Goal: Check status

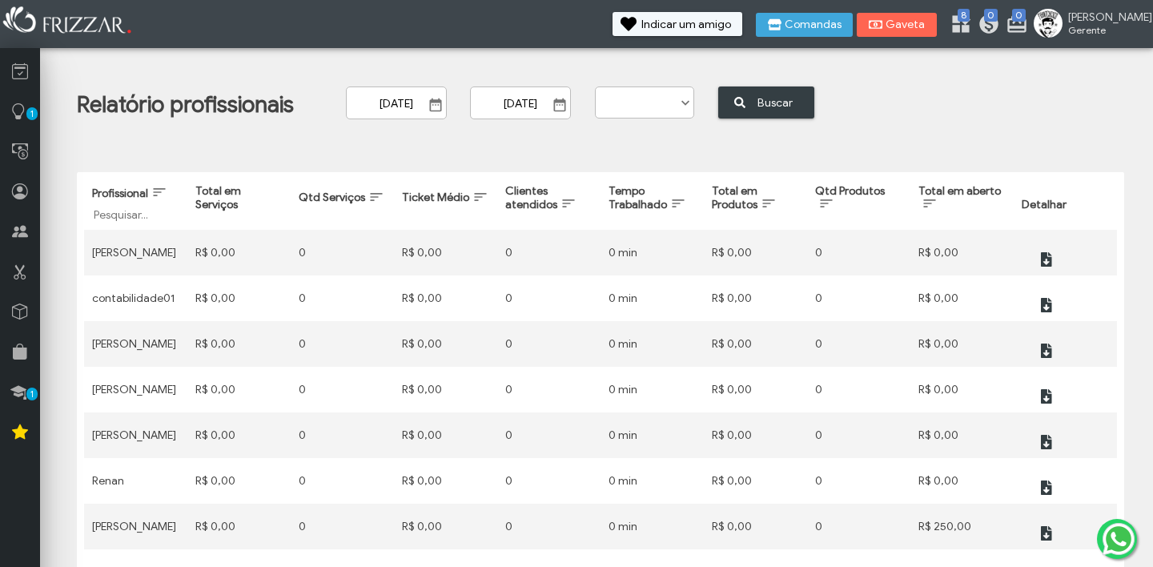
click at [420, 97] on input "[DATE]" at bounding box center [396, 102] width 101 height 33
click at [442, 99] on span "Show Calendar" at bounding box center [434, 104] width 16 height 16
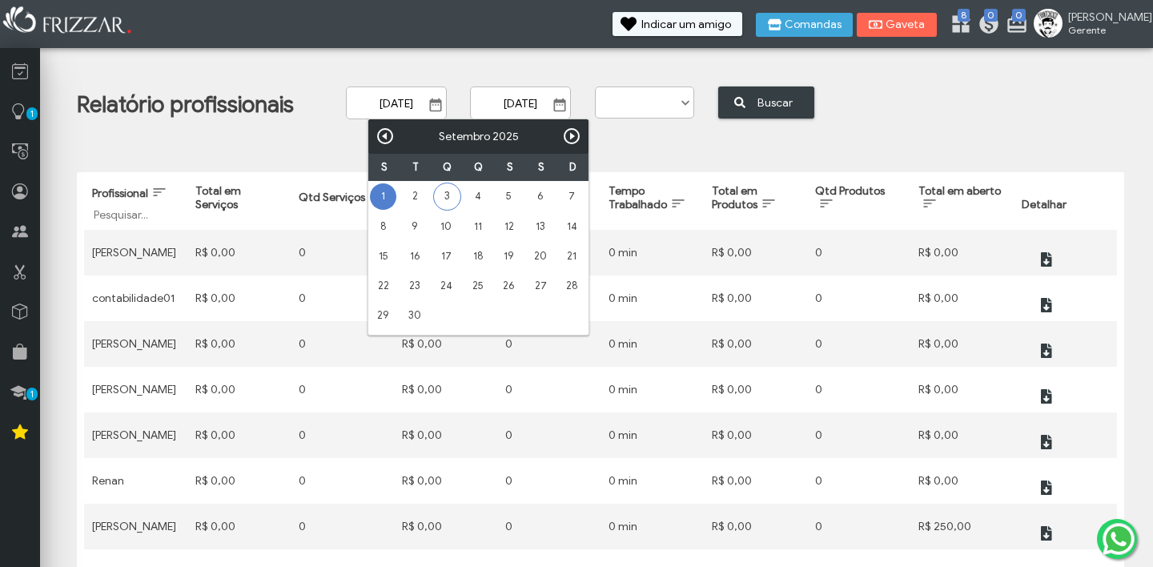
click at [445, 102] on span "[DATE] ui-button" at bounding box center [408, 104] width 124 height 14
click at [444, 102] on input "[DATE]" at bounding box center [395, 102] width 99 height 32
click at [416, 98] on input "[DATE]" at bounding box center [395, 102] width 99 height 32
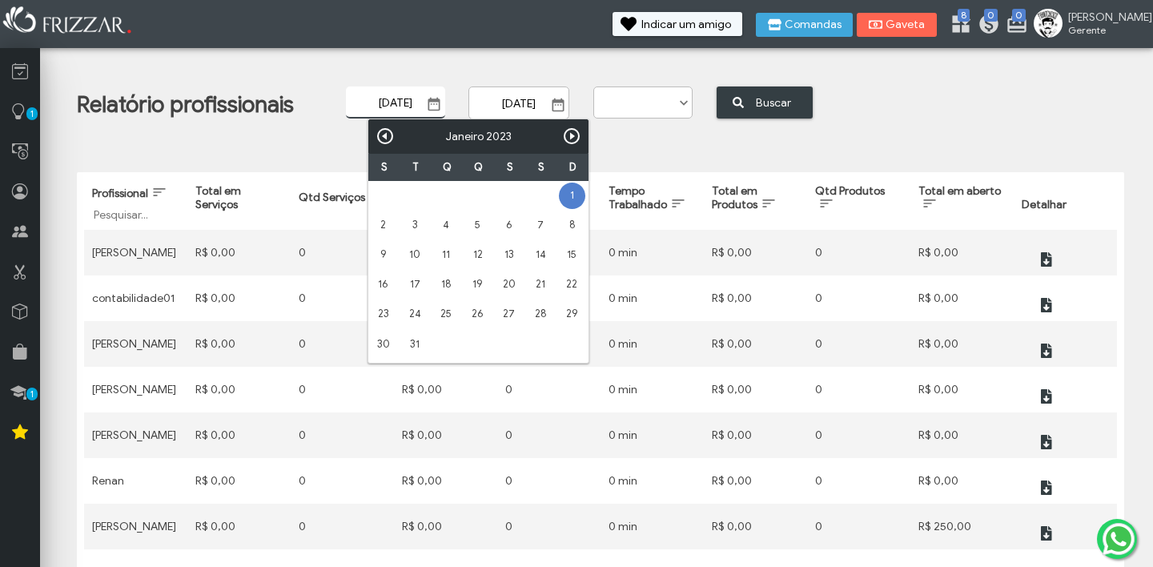
type input "[DATE]"
click at [517, 101] on input "[DATE]" at bounding box center [519, 102] width 99 height 32
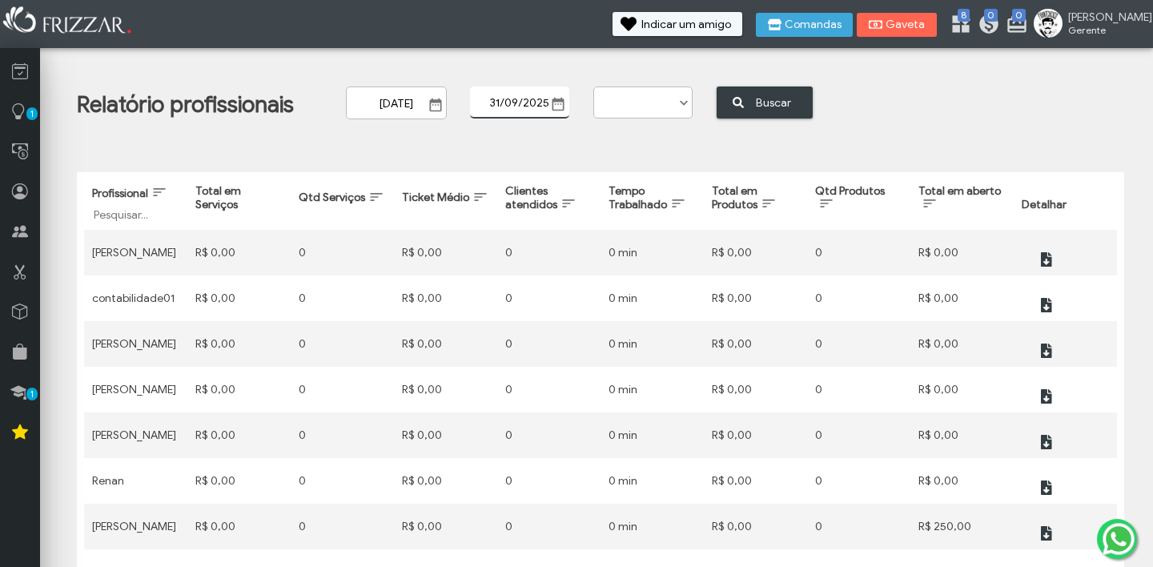
click at [541, 98] on input "31/09/2025" at bounding box center [519, 102] width 99 height 32
type input "[DATE]"
click at [754, 93] on button "Buscar" at bounding box center [766, 102] width 96 height 32
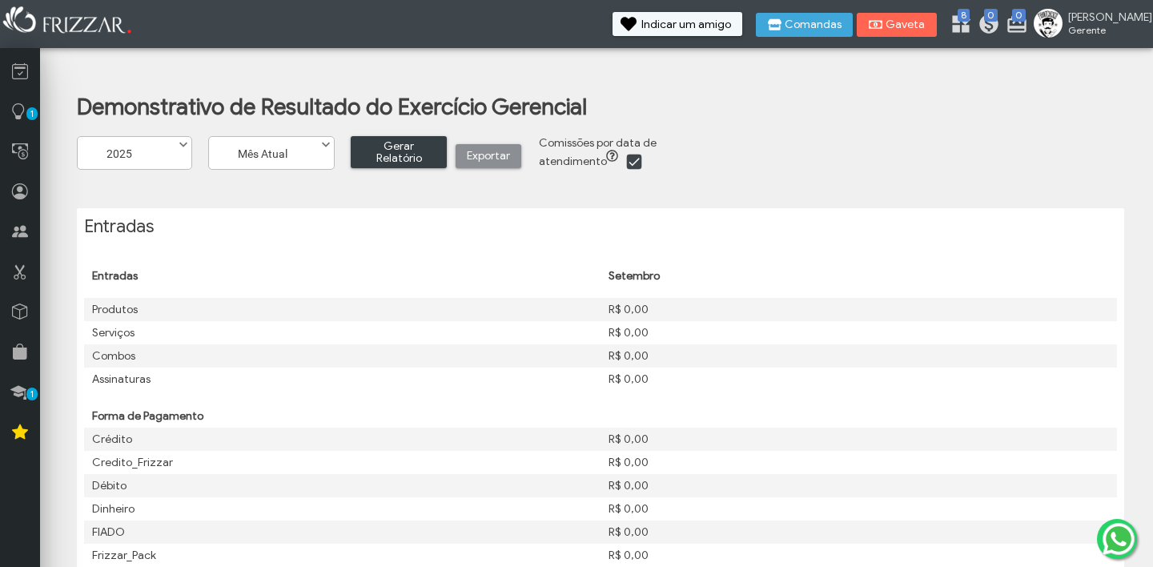
click at [168, 156] on label "2025" at bounding box center [141, 149] width 126 height 24
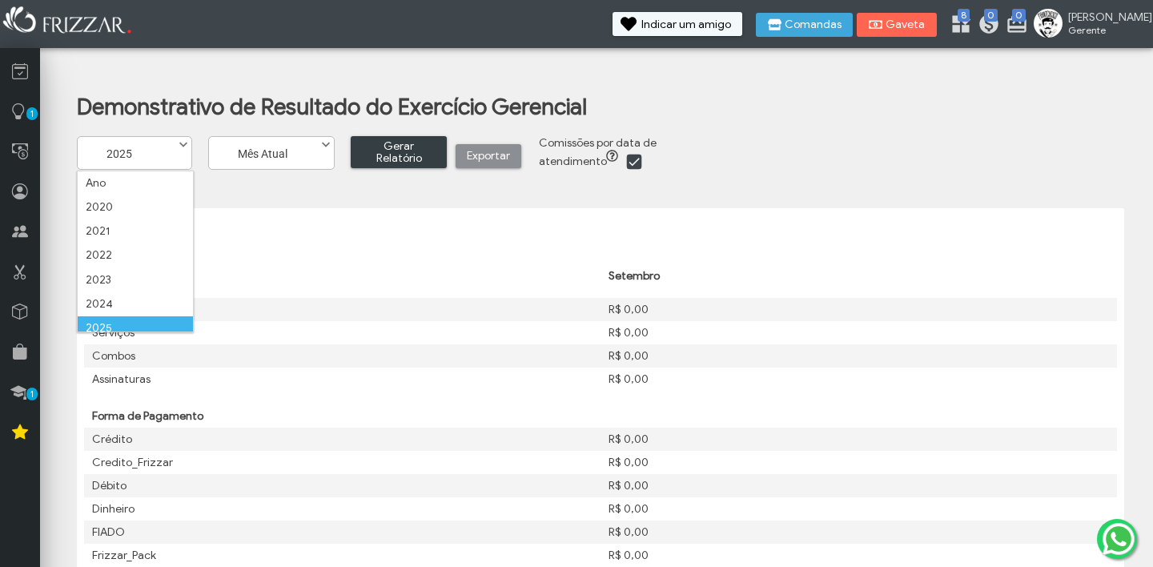
scroll to position [8, 0]
click at [147, 253] on li "2022" at bounding box center [135, 247] width 115 height 24
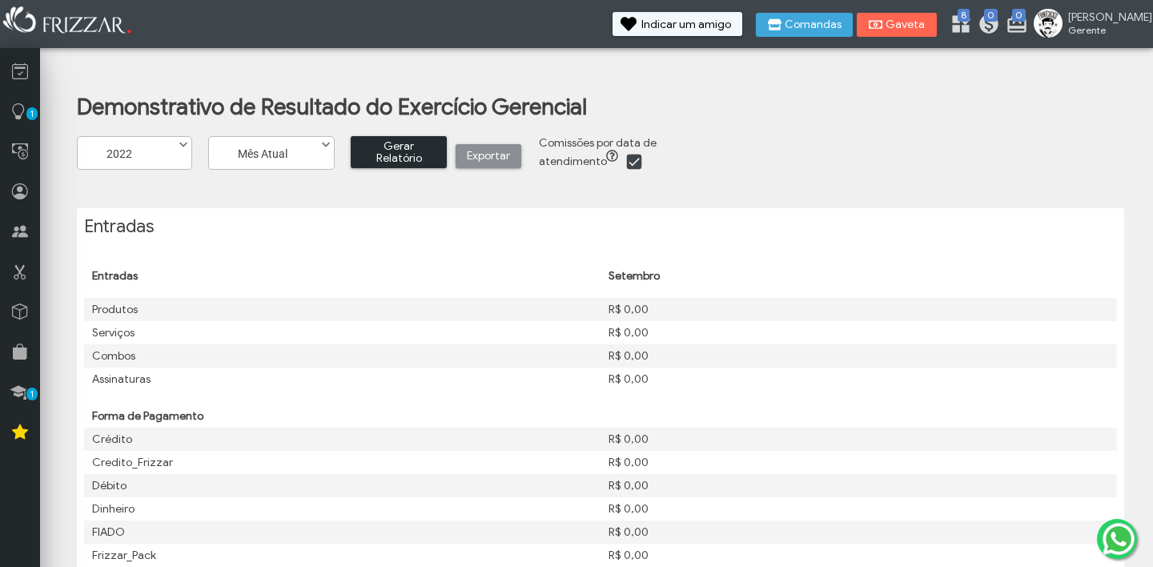
click at [428, 160] on span "Gerar Relatório" at bounding box center [399, 152] width 74 height 24
click at [269, 157] on label "Mês Atual" at bounding box center [278, 149] width 138 height 24
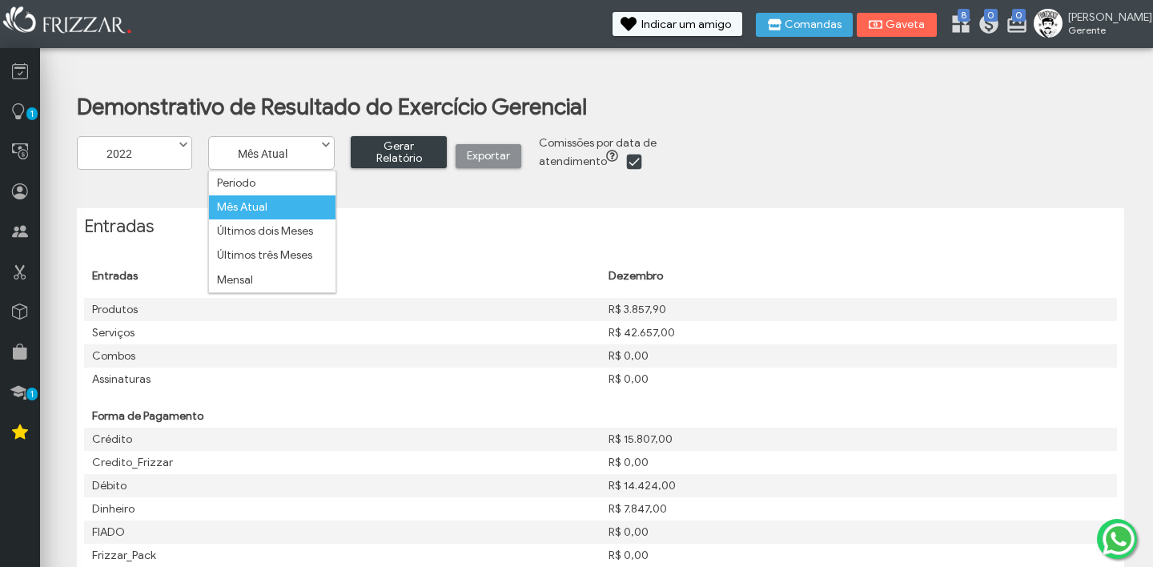
scroll to position [7, 59]
click at [271, 183] on li "Periodo" at bounding box center [272, 183] width 126 height 24
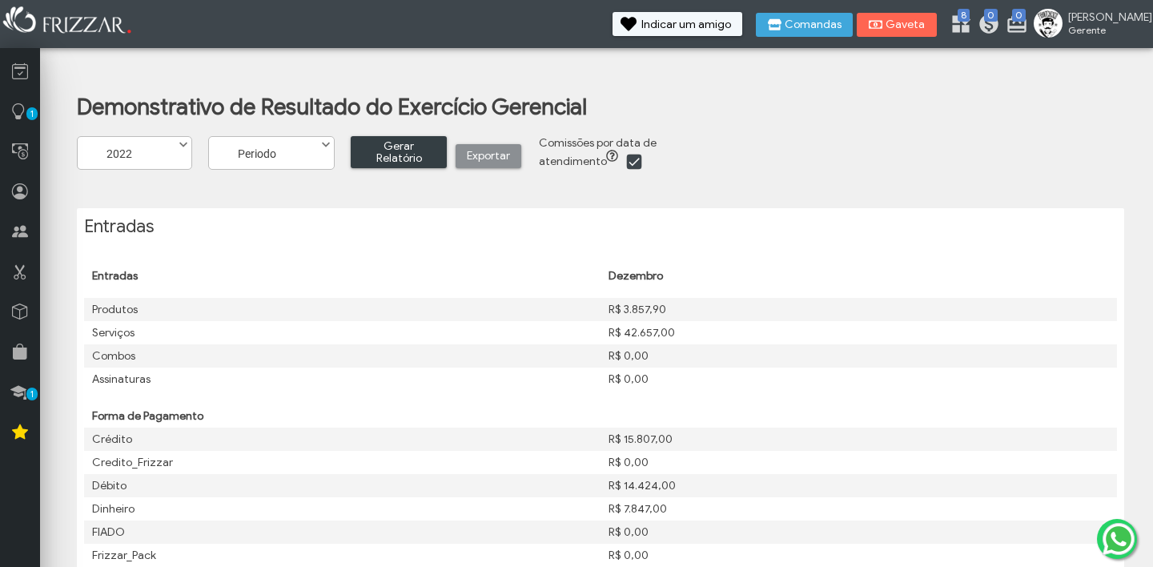
scroll to position [0, 0]
click at [405, 151] on span "Gerar Relatório" at bounding box center [399, 152] width 74 height 24
click at [419, 159] on span "Gerar Relatório" at bounding box center [399, 152] width 74 height 24
click at [240, 162] on div "Periodo Mês Atual Últimos dois Meses Últimos três Meses Mensal Periodo" at bounding box center [271, 153] width 126 height 34
click at [155, 160] on label "2022" at bounding box center [141, 149] width 126 height 24
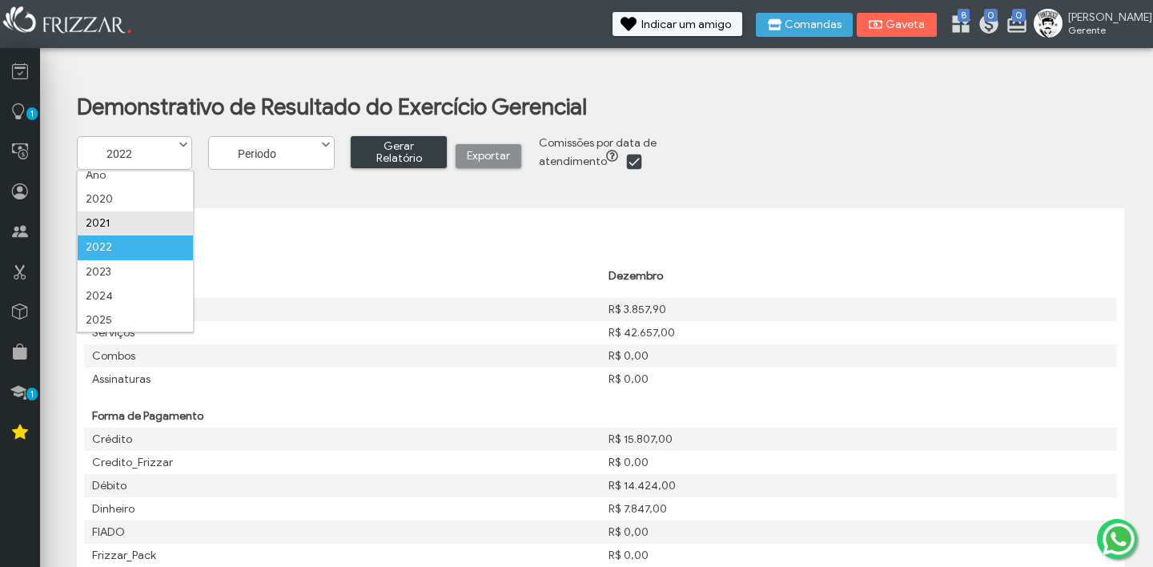
click at [157, 219] on li "2021" at bounding box center [135, 223] width 115 height 24
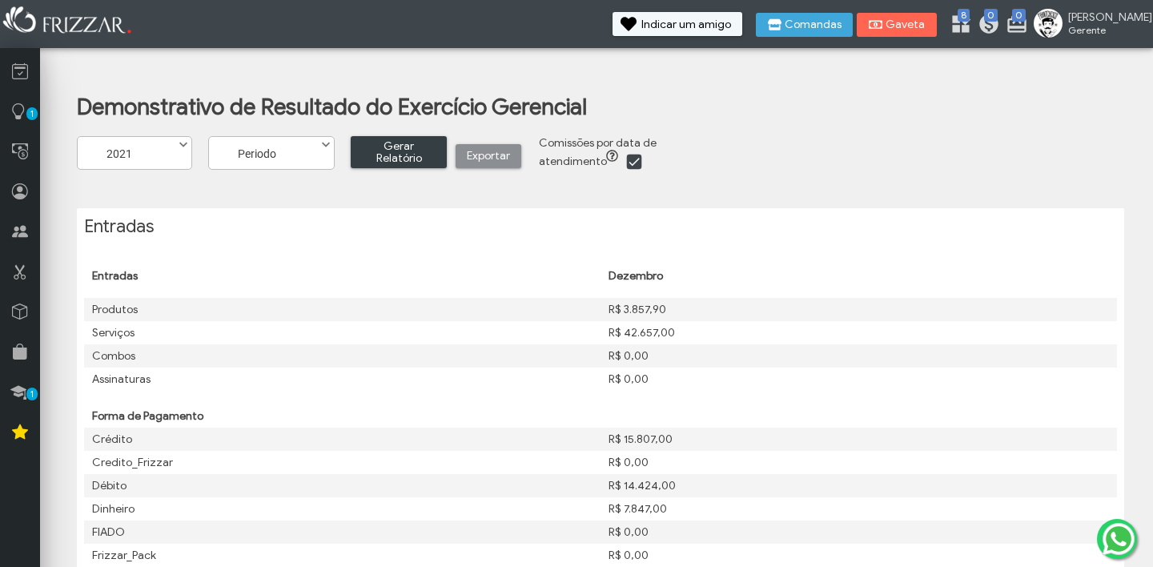
click at [280, 163] on div "Periodo Mês Atual Últimos dois Meses Últimos três Meses Mensal Periodo" at bounding box center [271, 153] width 126 height 34
click at [324, 140] on span at bounding box center [326, 145] width 16 height 16
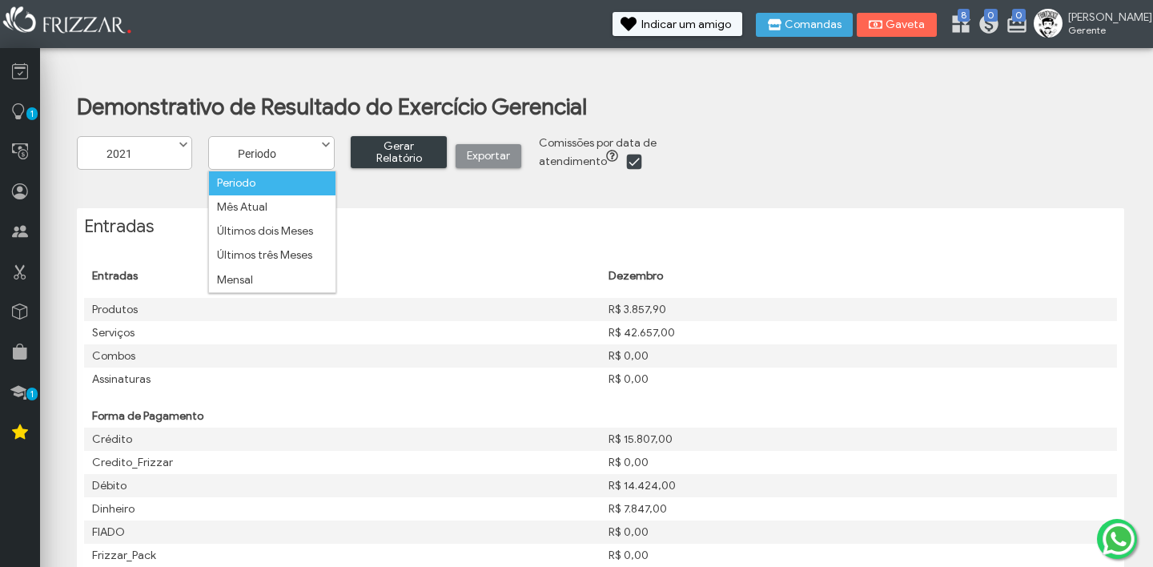
click at [335, 186] on li "Periodo" at bounding box center [272, 183] width 126 height 24
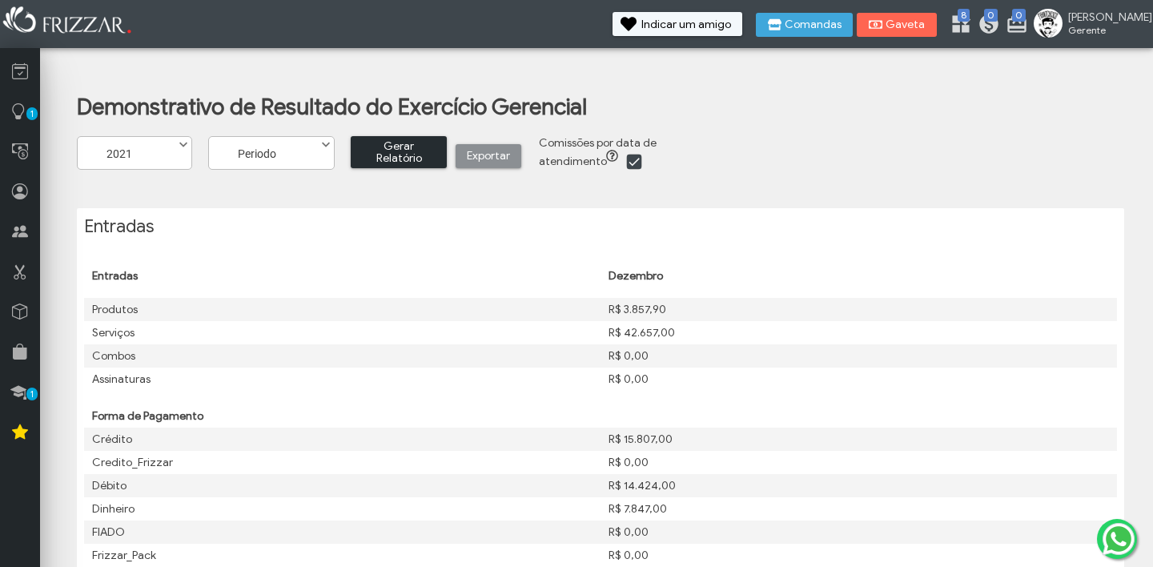
click at [412, 147] on span "Gerar Relatório" at bounding box center [399, 152] width 74 height 24
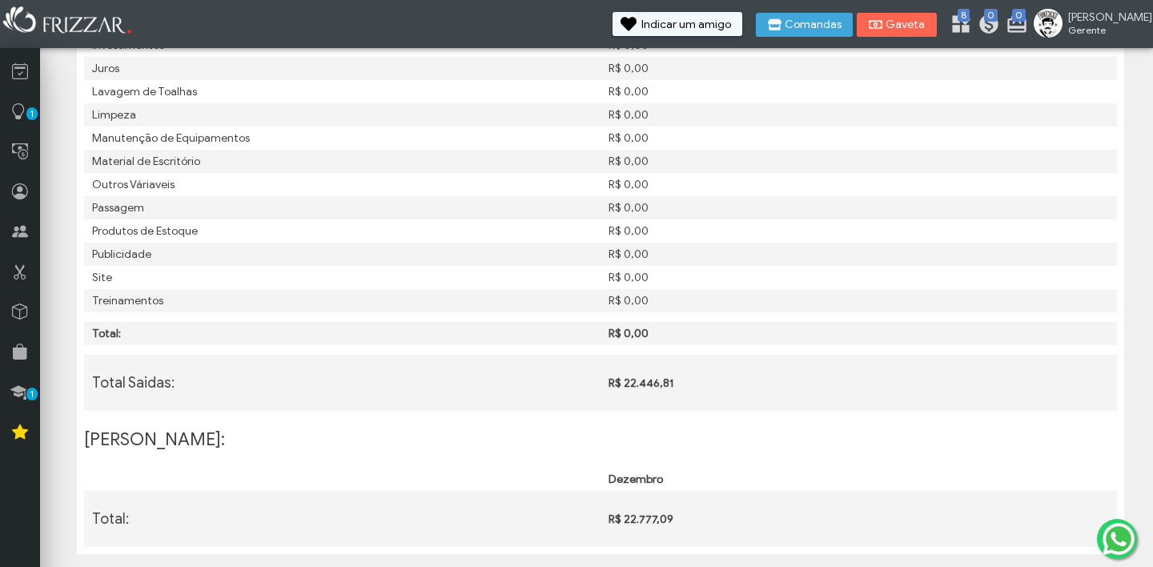
scroll to position [1707, 0]
